Goal: Find specific page/section: Find specific page/section

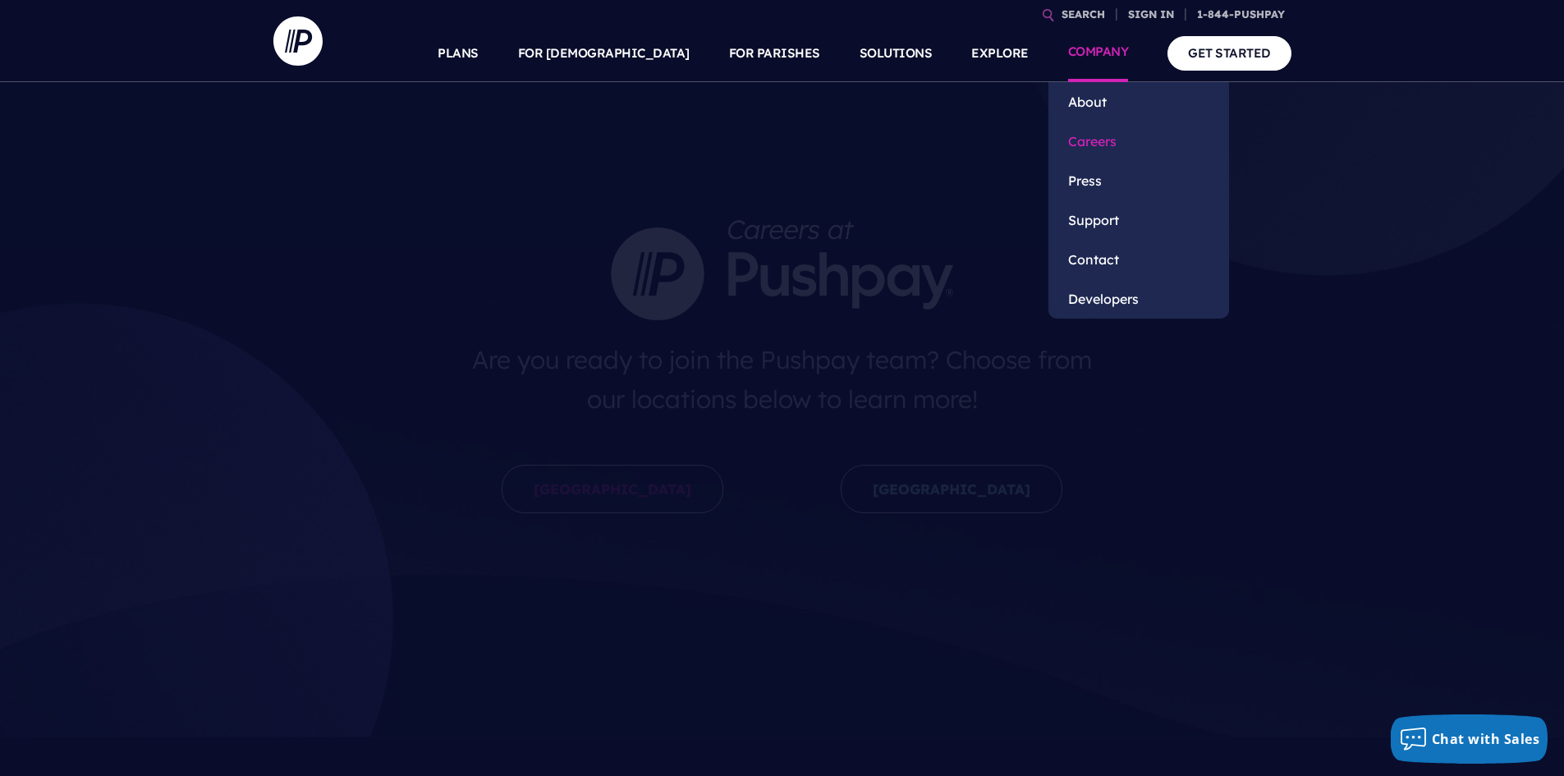
click at [1091, 136] on link "Careers" at bounding box center [1139, 141] width 181 height 39
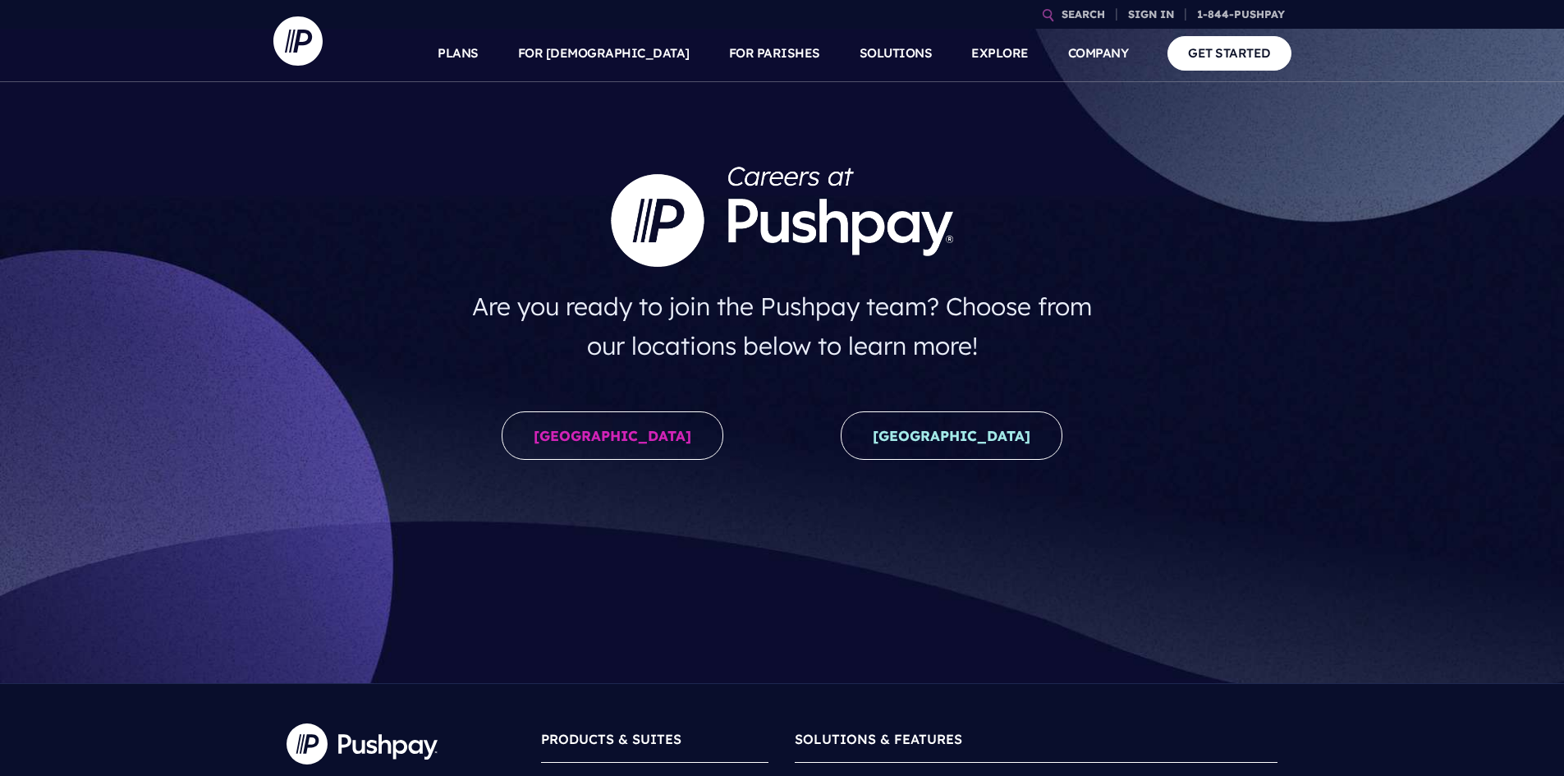
scroll to position [82, 0]
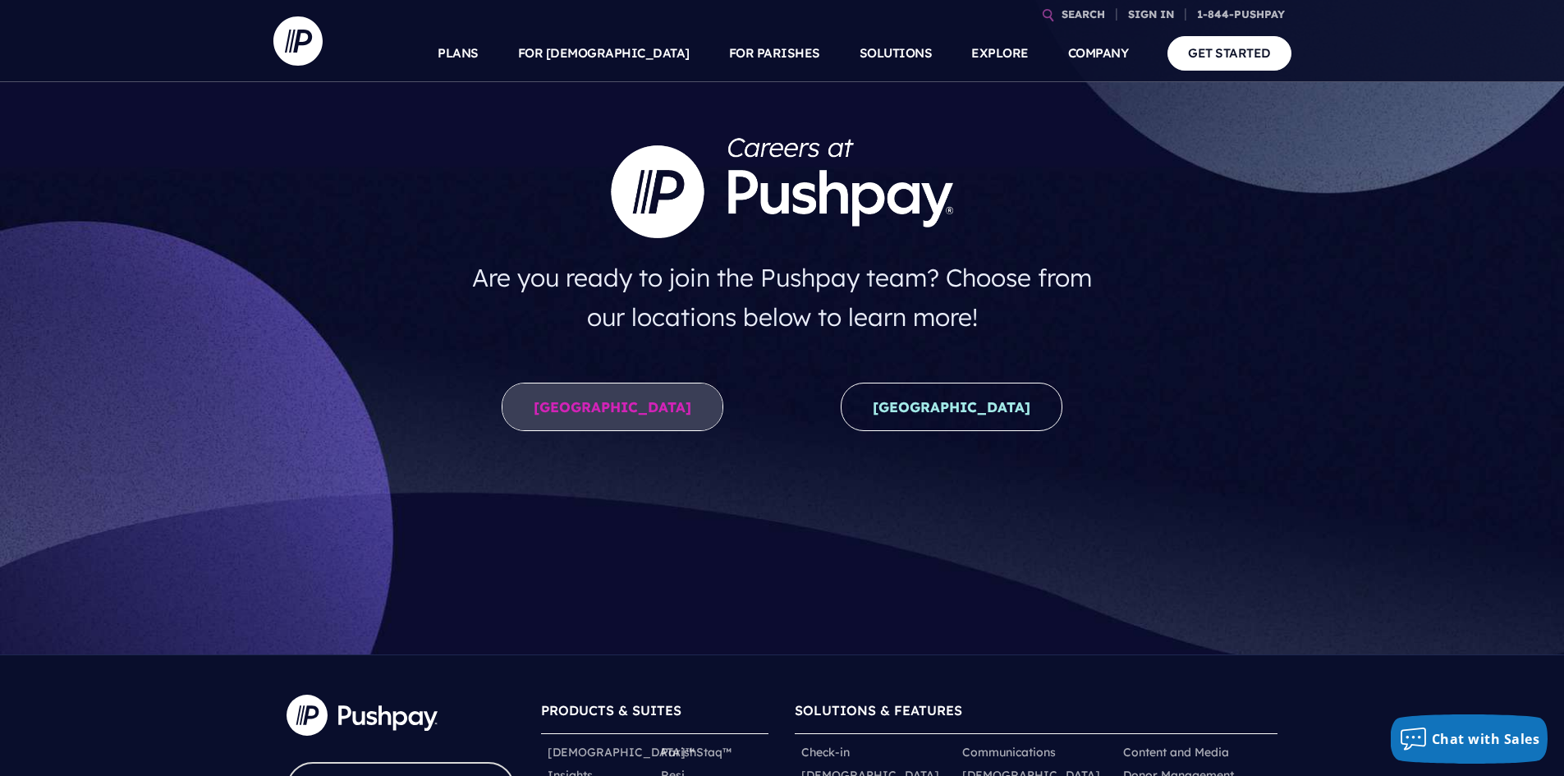
click at [611, 415] on link "[GEOGRAPHIC_DATA]" at bounding box center [613, 407] width 222 height 48
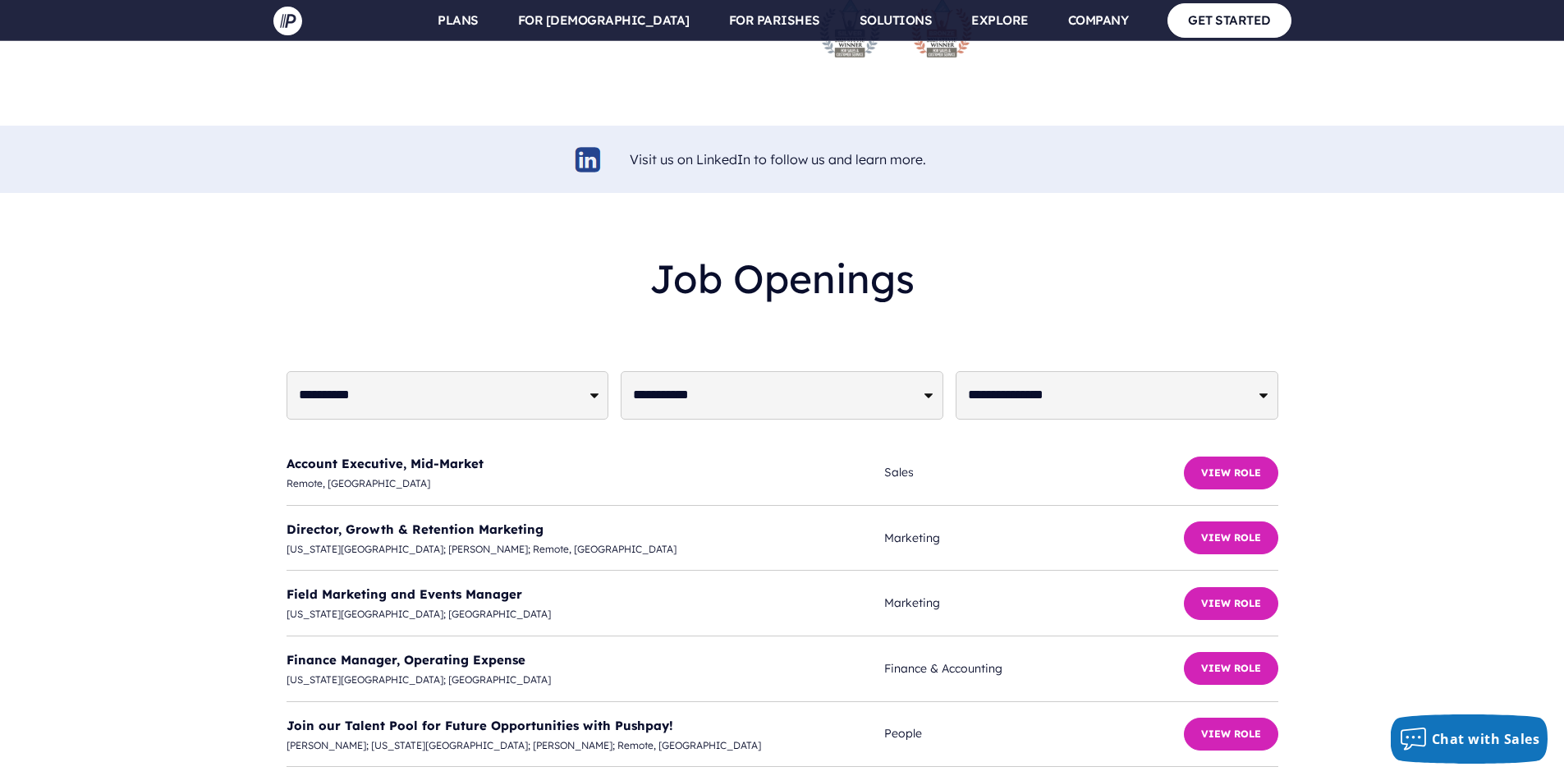
scroll to position [3941, 0]
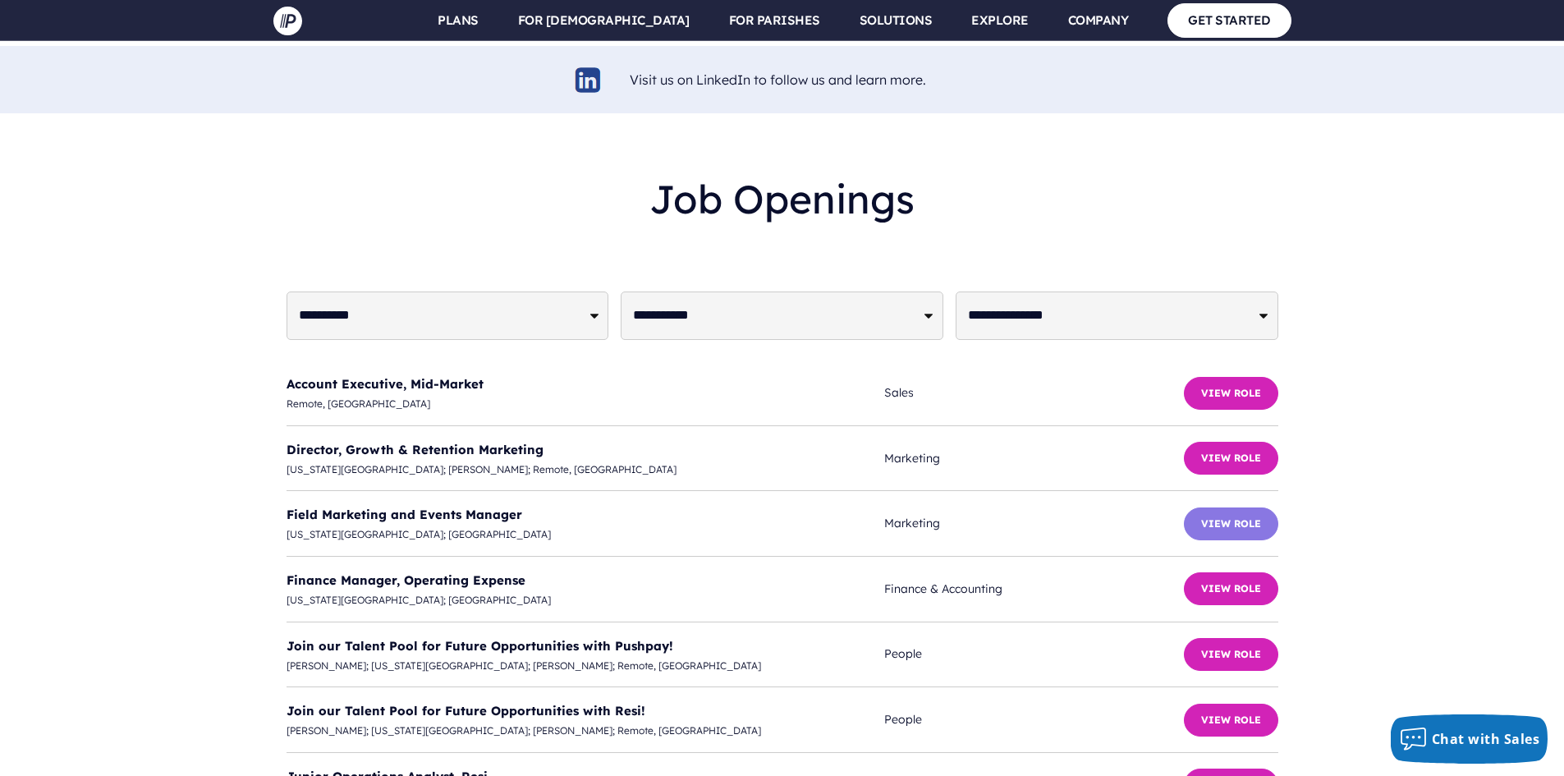
click at [1215, 507] on button "View Role" at bounding box center [1231, 523] width 94 height 33
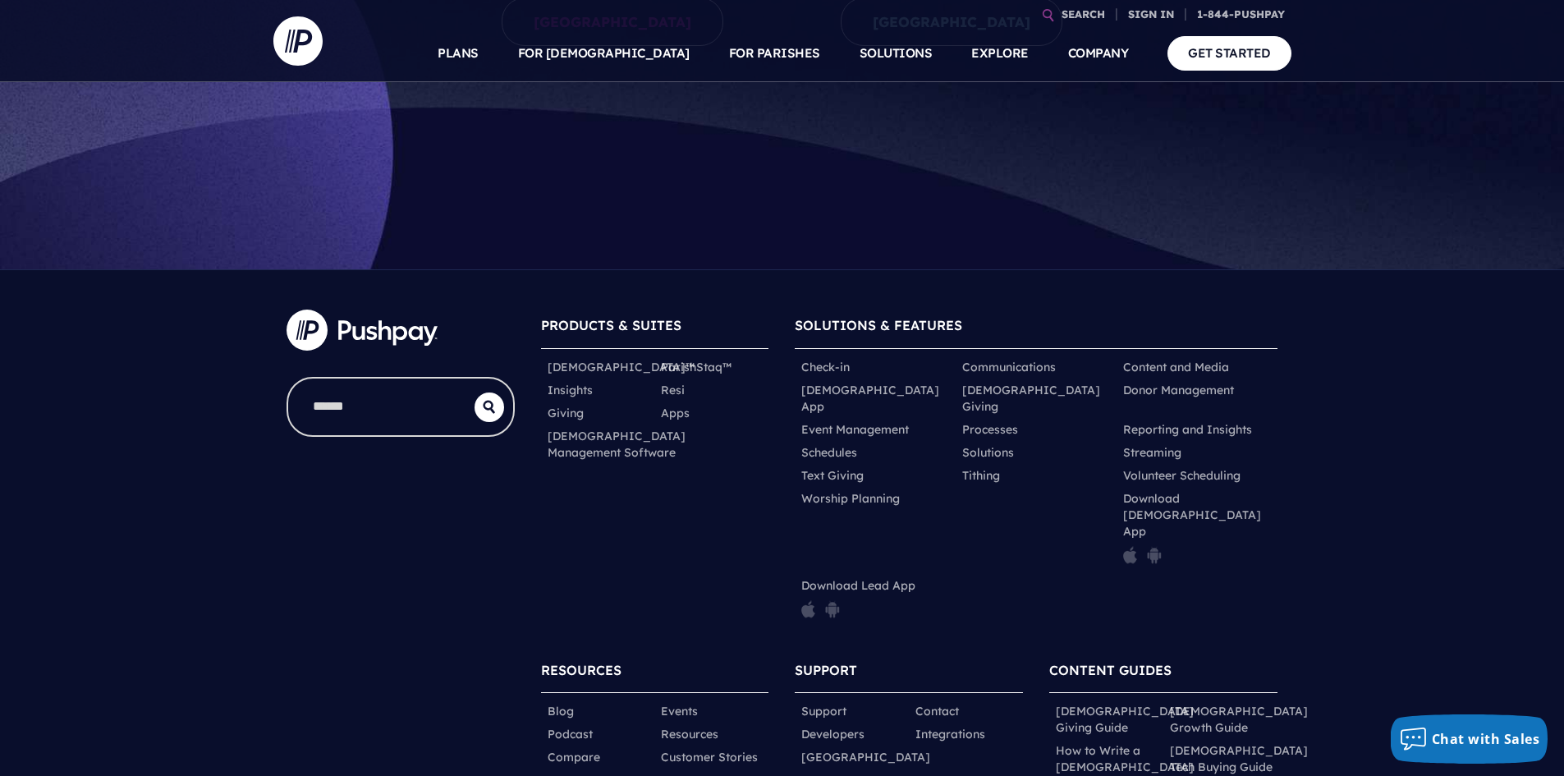
scroll to position [535, 0]
